Goal: Task Accomplishment & Management: Use online tool/utility

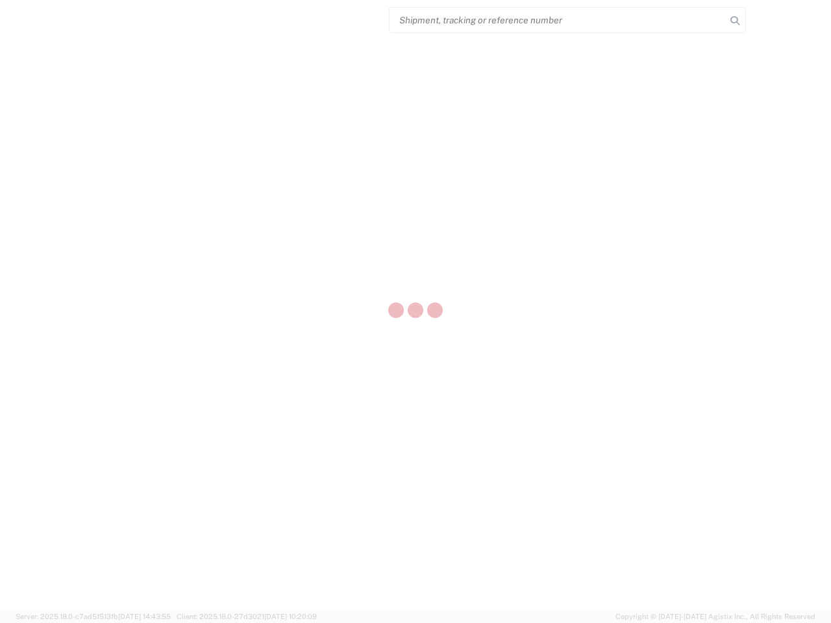
select select "US"
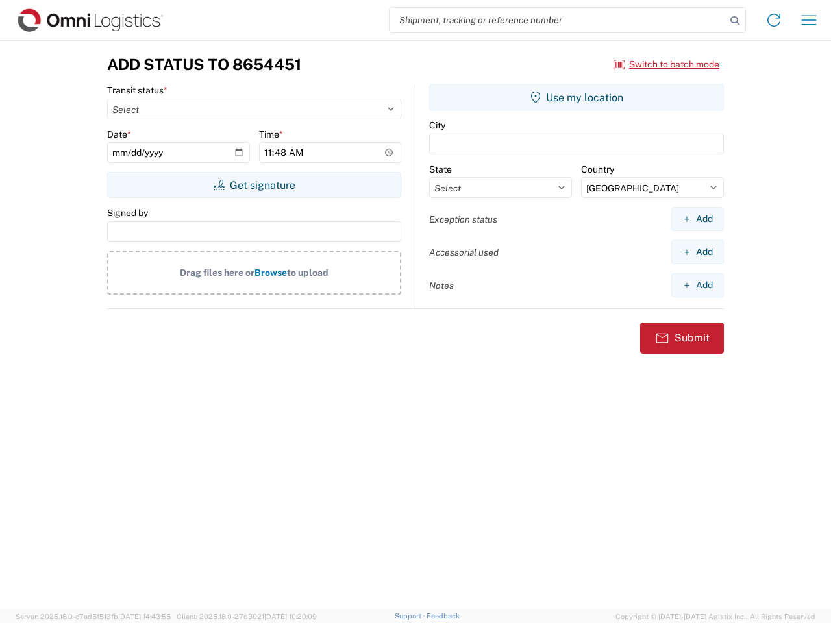
click at [557, 20] on input "search" at bounding box center [557, 20] width 336 height 25
click at [735, 21] on icon at bounding box center [734, 21] width 18 height 18
click at [774, 20] on icon at bounding box center [773, 20] width 21 height 21
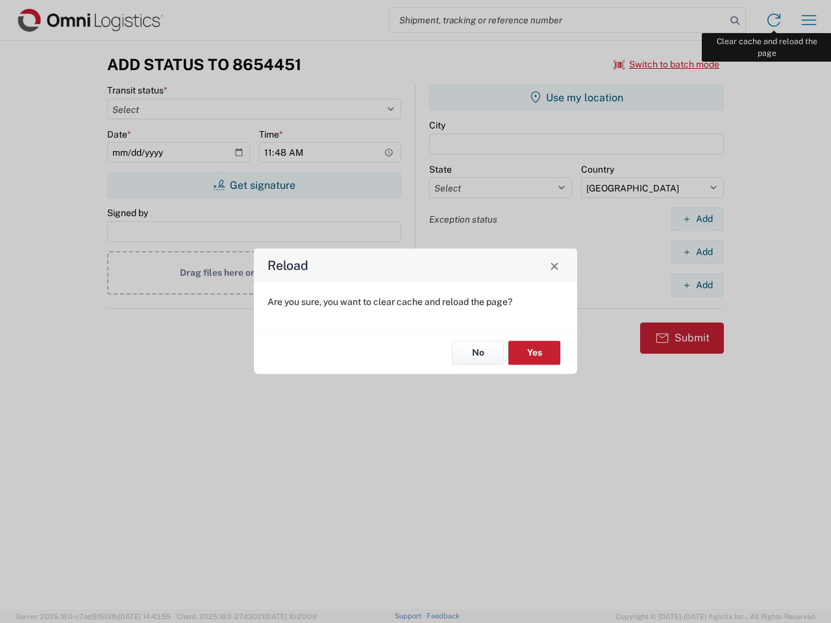
click at [809, 20] on div "Reload Are you sure, you want to clear cache and reload the page? No Yes" at bounding box center [415, 311] width 831 height 623
click at [666, 64] on div "Reload Are you sure, you want to clear cache and reload the page? No Yes" at bounding box center [415, 311] width 831 height 623
click at [254, 185] on div "Reload Are you sure, you want to clear cache and reload the page? No Yes" at bounding box center [415, 311] width 831 height 623
click at [576, 97] on div "Reload Are you sure, you want to clear cache and reload the page? No Yes" at bounding box center [415, 311] width 831 height 623
click at [697, 219] on div "Reload Are you sure, you want to clear cache and reload the page? No Yes" at bounding box center [415, 311] width 831 height 623
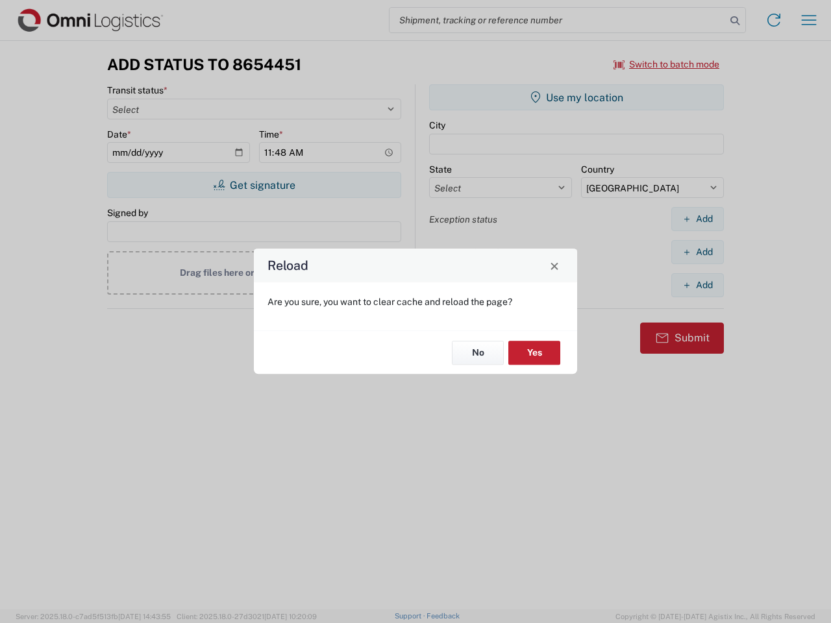
click at [697, 252] on div "Reload Are you sure, you want to clear cache and reload the page? No Yes" at bounding box center [415, 311] width 831 height 623
click at [697, 285] on div "Reload Are you sure, you want to clear cache and reload the page? No Yes" at bounding box center [415, 311] width 831 height 623
